Goal: Browse casually

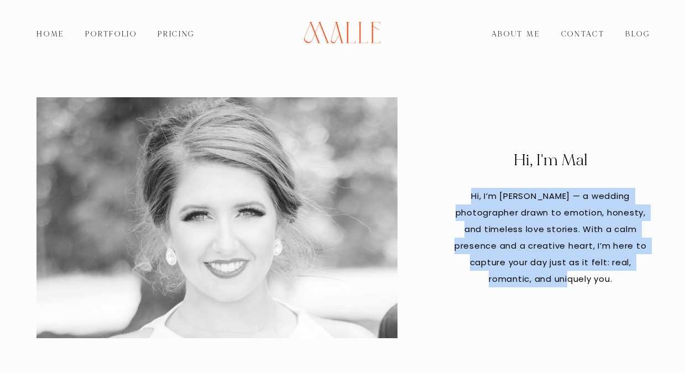
drag, startPoint x: 465, startPoint y: 195, endPoint x: 584, endPoint y: 281, distance: 146.7
click at [584, 281] on p "Hi, I’m [PERSON_NAME] — a wedding photographer drawn to emotion, honesty, and t…" at bounding box center [551, 237] width 196 height 99
copy p "Hi, I’m [PERSON_NAME] — a wedding photographer drawn to emotion, honesty, and t…"
click at [549, 192] on p "Hi, I’m [PERSON_NAME] — a wedding photographer drawn to emotion, honesty, and t…" at bounding box center [551, 237] width 196 height 99
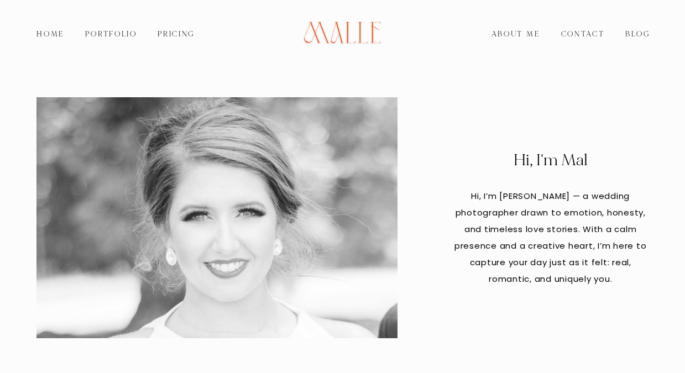
click at [344, 32] on img at bounding box center [342, 34] width 108 height 61
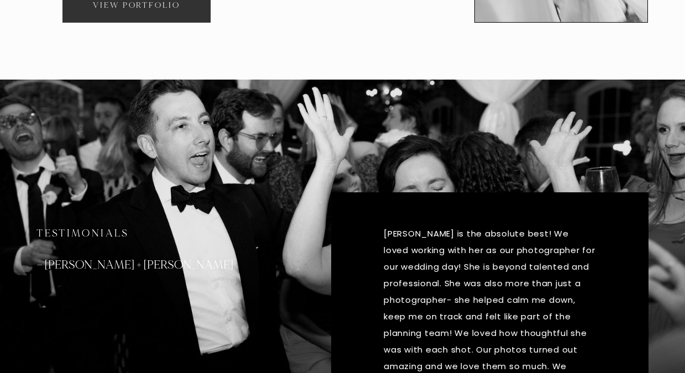
scroll to position [885, 0]
